Goal: Transaction & Acquisition: Purchase product/service

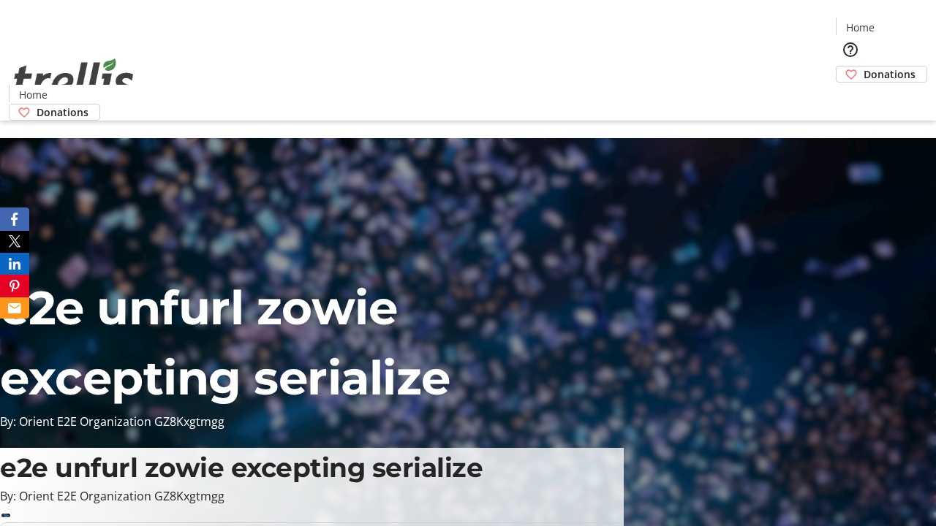
click at [863, 67] on span "Donations" at bounding box center [889, 74] width 52 height 15
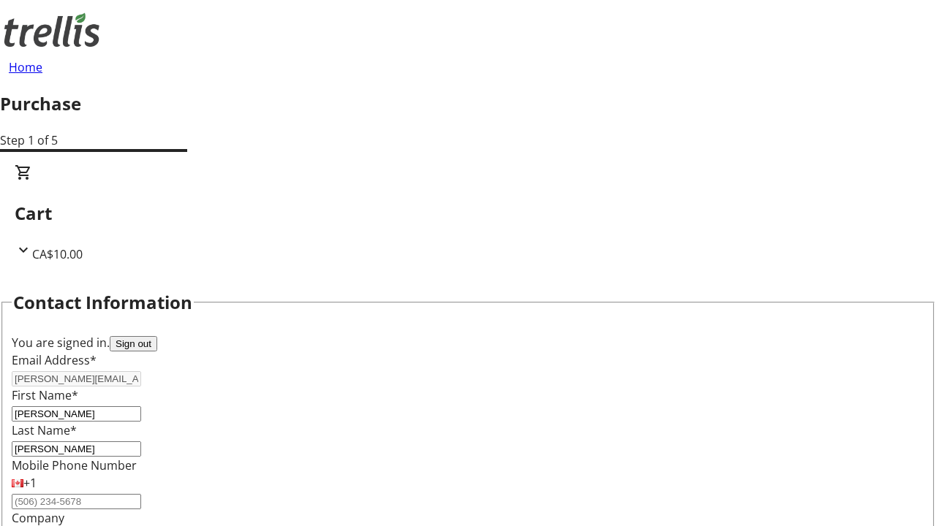
select select "BC"
select select "CA"
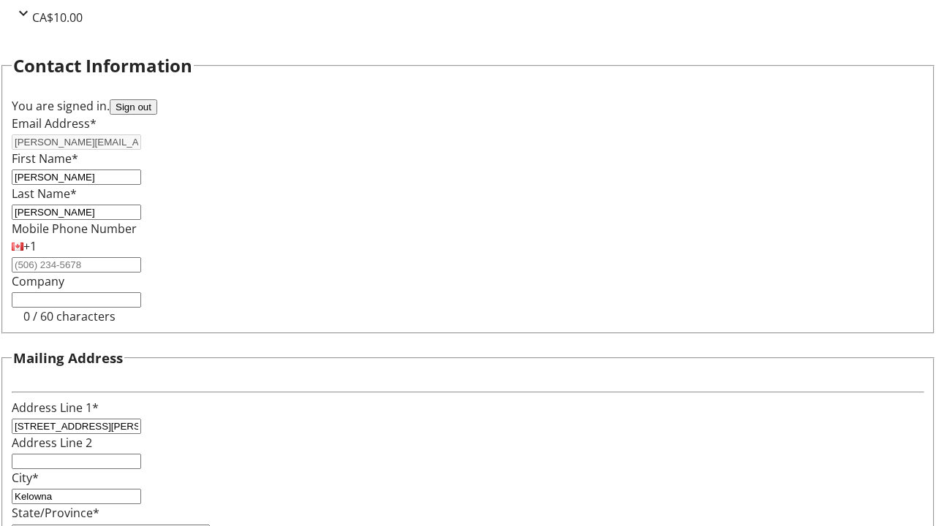
type input "V1Y 0C2"
